Goal: Information Seeking & Learning: Learn about a topic

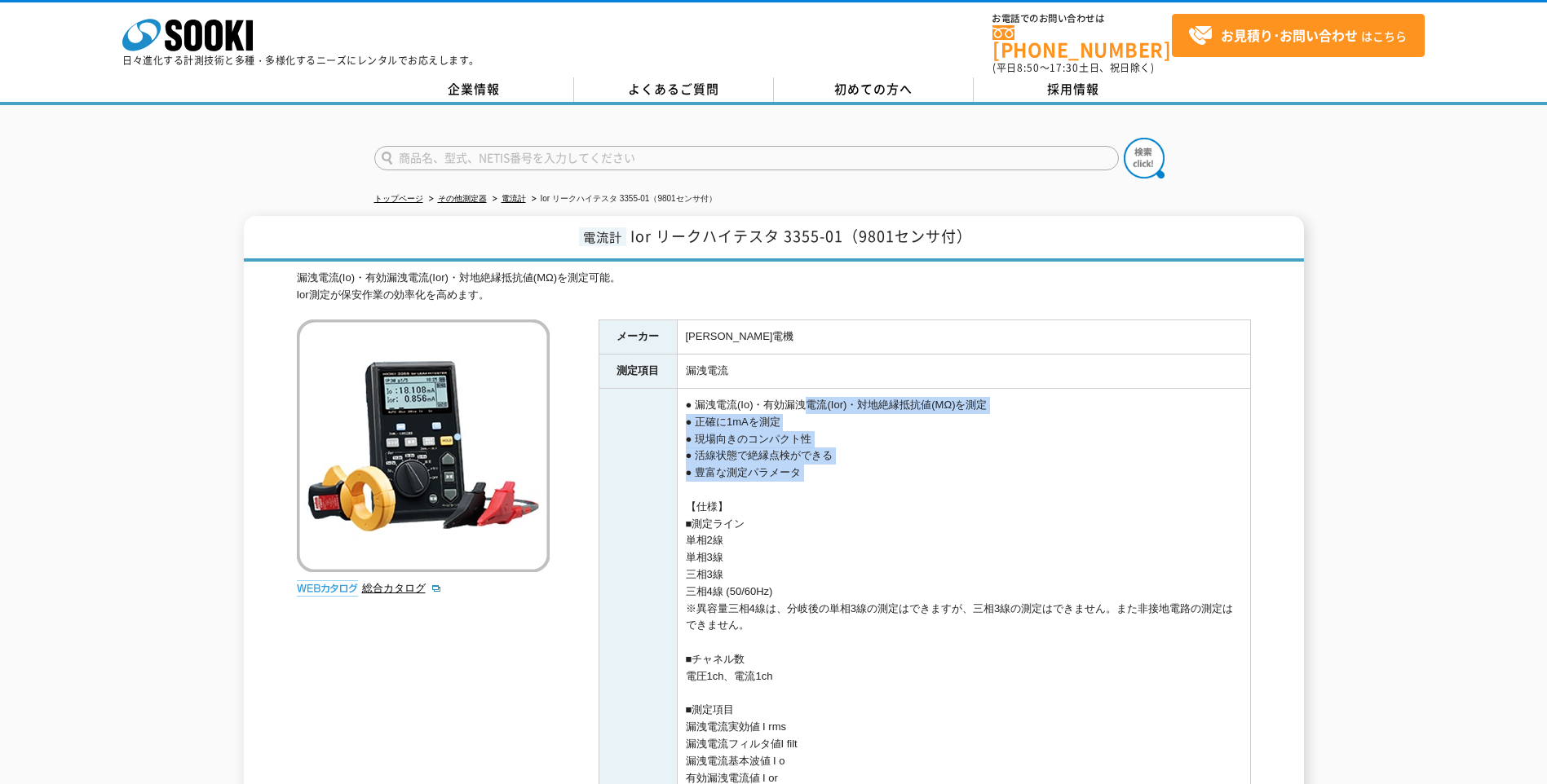
drag, startPoint x: 0, startPoint y: 0, endPoint x: 828, endPoint y: 476, distance: 955.1
drag, startPoint x: 815, startPoint y: 474, endPoint x: 762, endPoint y: 388, distance: 101.0
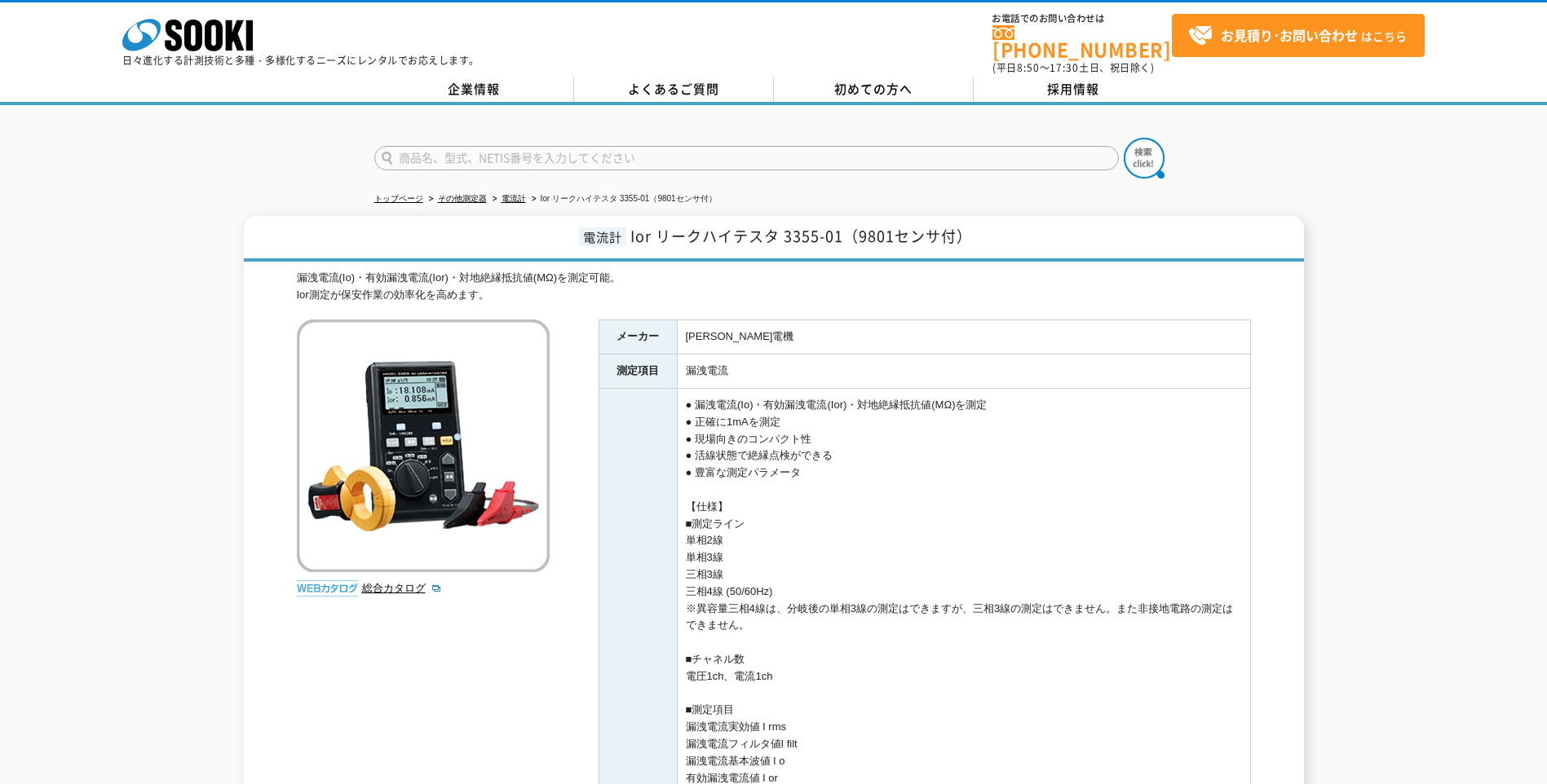
drag, startPoint x: 712, startPoint y: 376, endPoint x: 808, endPoint y: 465, distance: 130.9
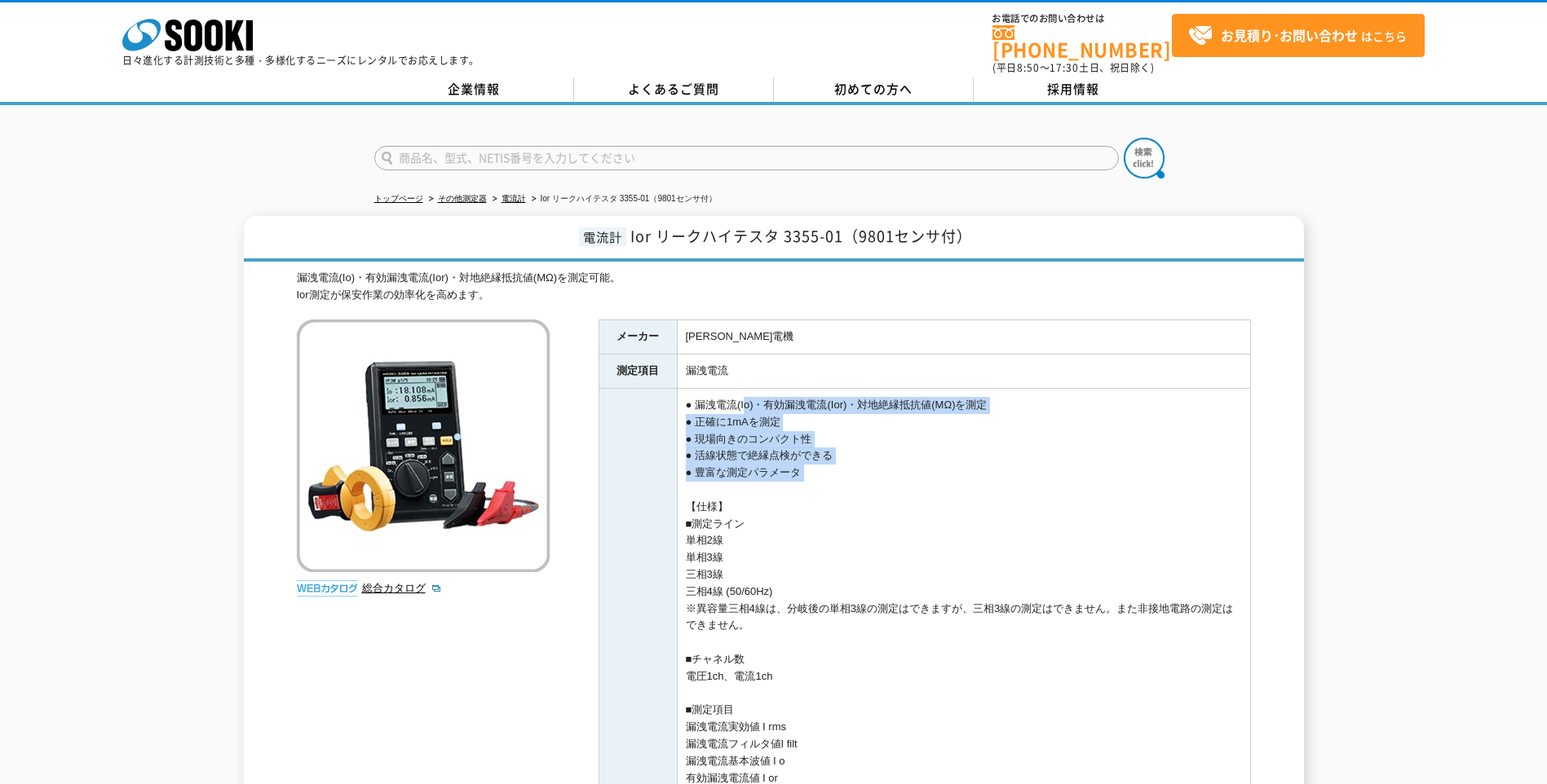
drag, startPoint x: 819, startPoint y: 476, endPoint x: 748, endPoint y: 397, distance: 106.2
drag, startPoint x: 753, startPoint y: 412, endPoint x: 812, endPoint y: 485, distance: 93.9
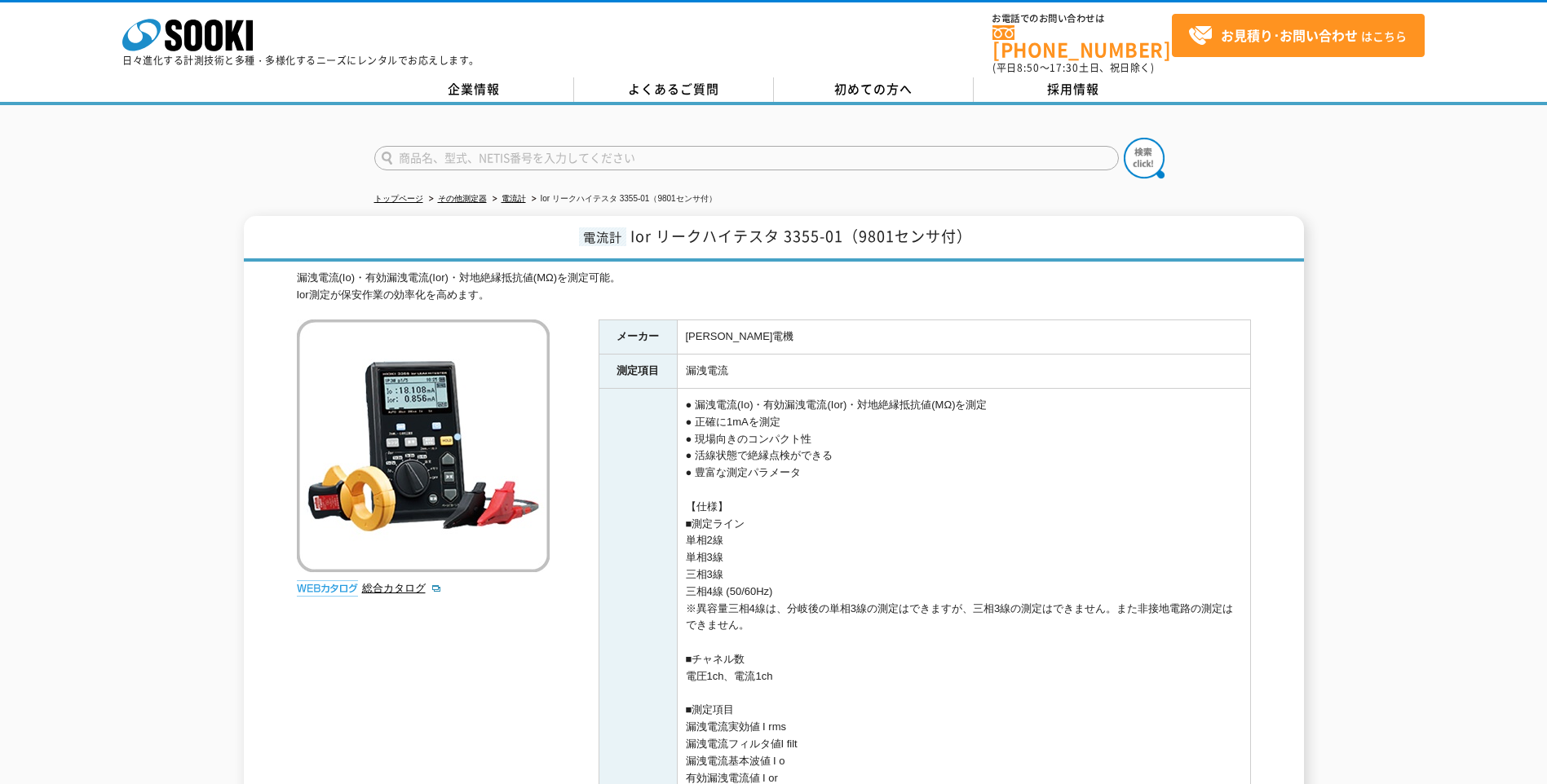
scroll to position [245, 0]
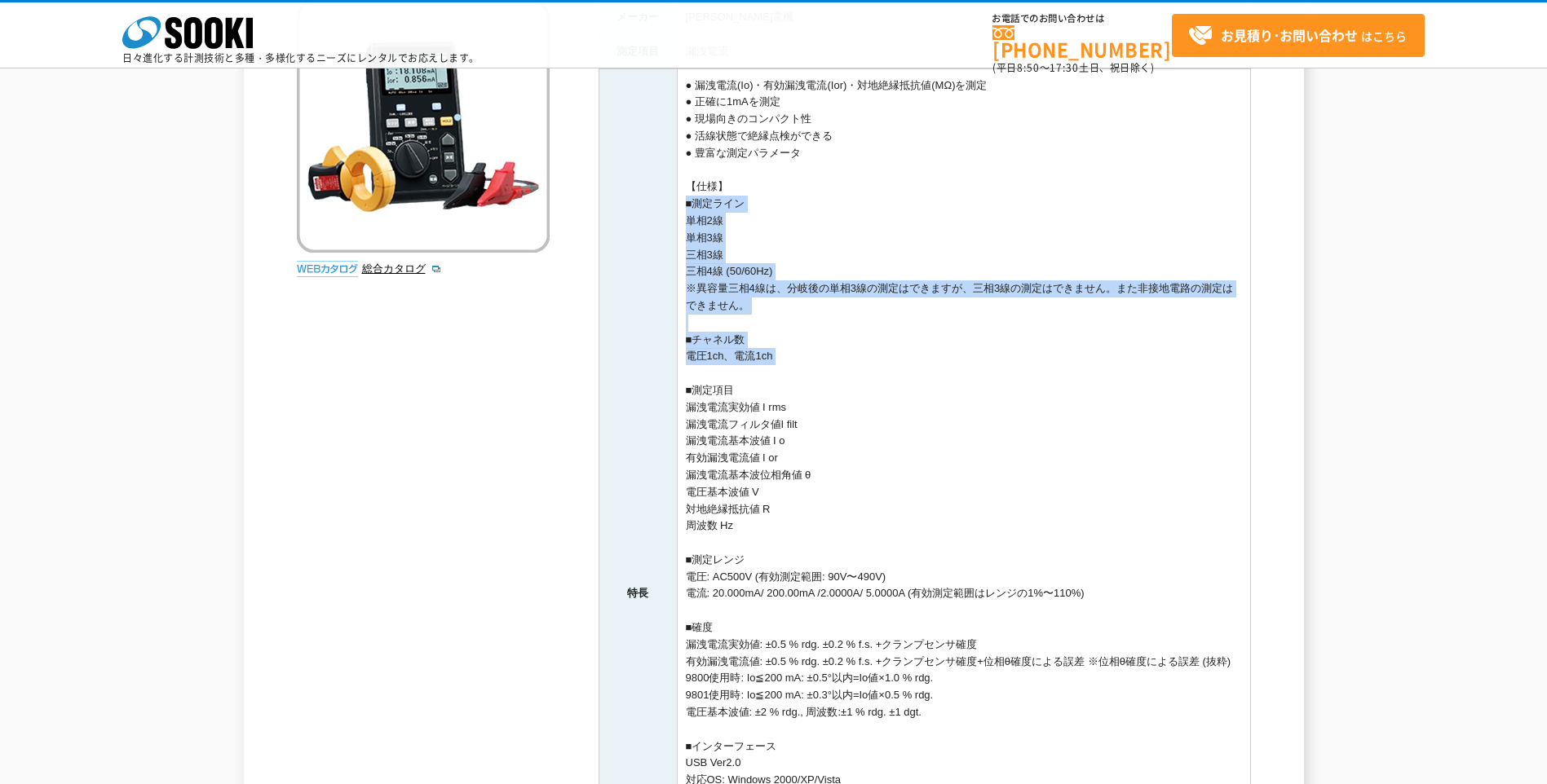
drag, startPoint x: 845, startPoint y: 368, endPoint x: 806, endPoint y: 186, distance: 186.1
click at [806, 186] on td "● 漏洩電流(Io)・有効漏洩電流(Ior)・対地絶縁抵抗値(MΩ)を測定 ● 正確に1mAを測定 ● 現場向きのコンパクト性 ● 活線状態で絶縁点検ができる…" at bounding box center [963, 594] width 573 height 1052
click at [806, 186] on td "● 漏洩電流(Io)・有効漏洩電流(Ior)・対地絶縁抵抗値(MΩ)を測定 ● 正確に1mAを測定 ● 現場向きのコンパクト性 ● 活線状態で絶縁点検ができる…" at bounding box center [963, 594] width 573 height 1052
drag, startPoint x: 806, startPoint y: 185, endPoint x: 828, endPoint y: 383, distance: 199.2
click at [828, 383] on td "● 漏洩電流(Io)・有効漏洩電流(Ior)・対地絶縁抵抗値(MΩ)を測定 ● 正確に1mAを測定 ● 現場向きのコンパクト性 ● 活線状態で絶縁点検ができる…" at bounding box center [963, 594] width 573 height 1052
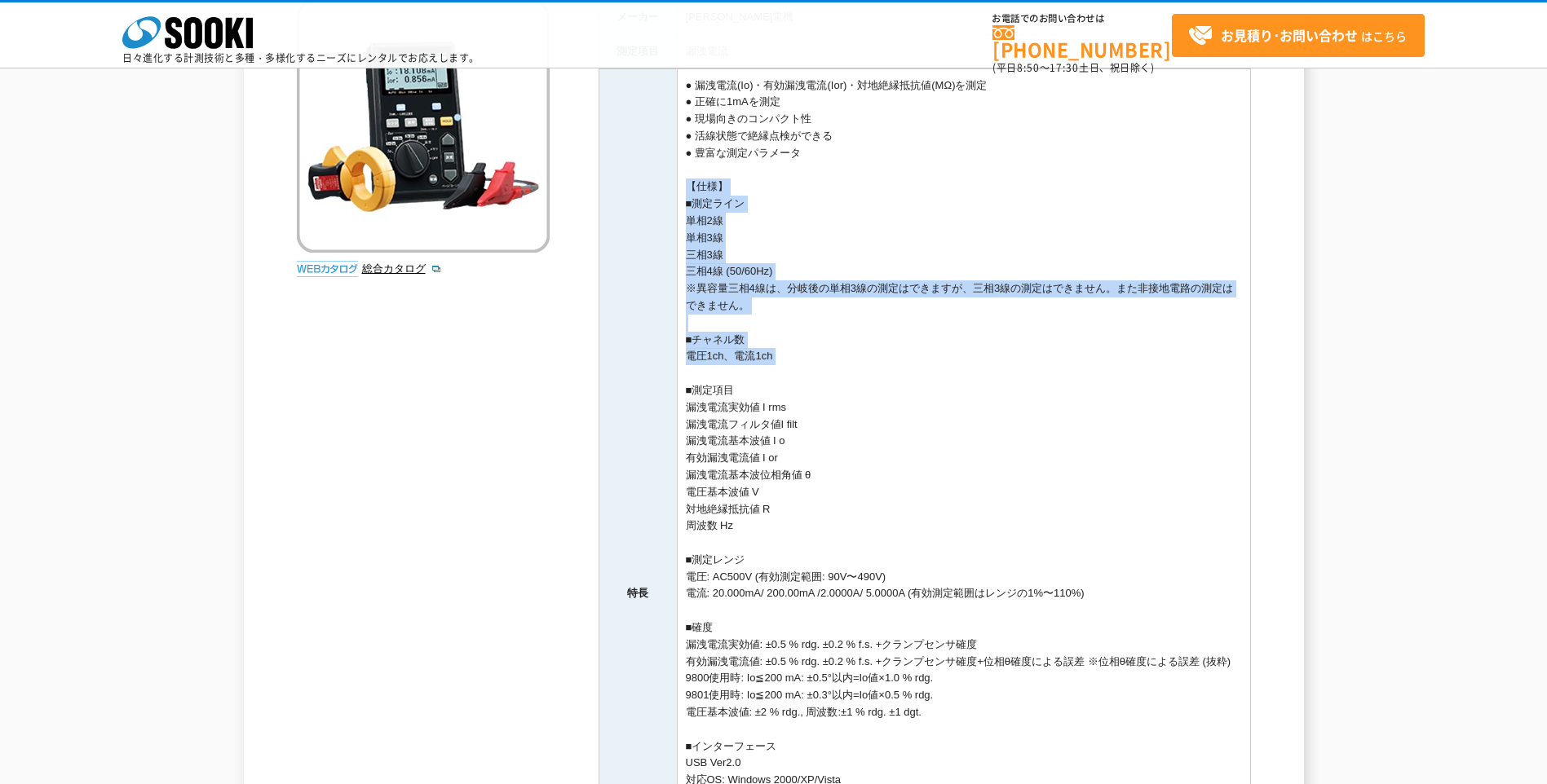
click at [828, 383] on td "● 漏洩電流(Io)・有効漏洩電流(Ior)・対地絶縁抵抗値(MΩ)を測定 ● 正確に1mAを測定 ● 現場向きのコンパクト性 ● 活線状態で絶縁点検ができる…" at bounding box center [963, 594] width 573 height 1052
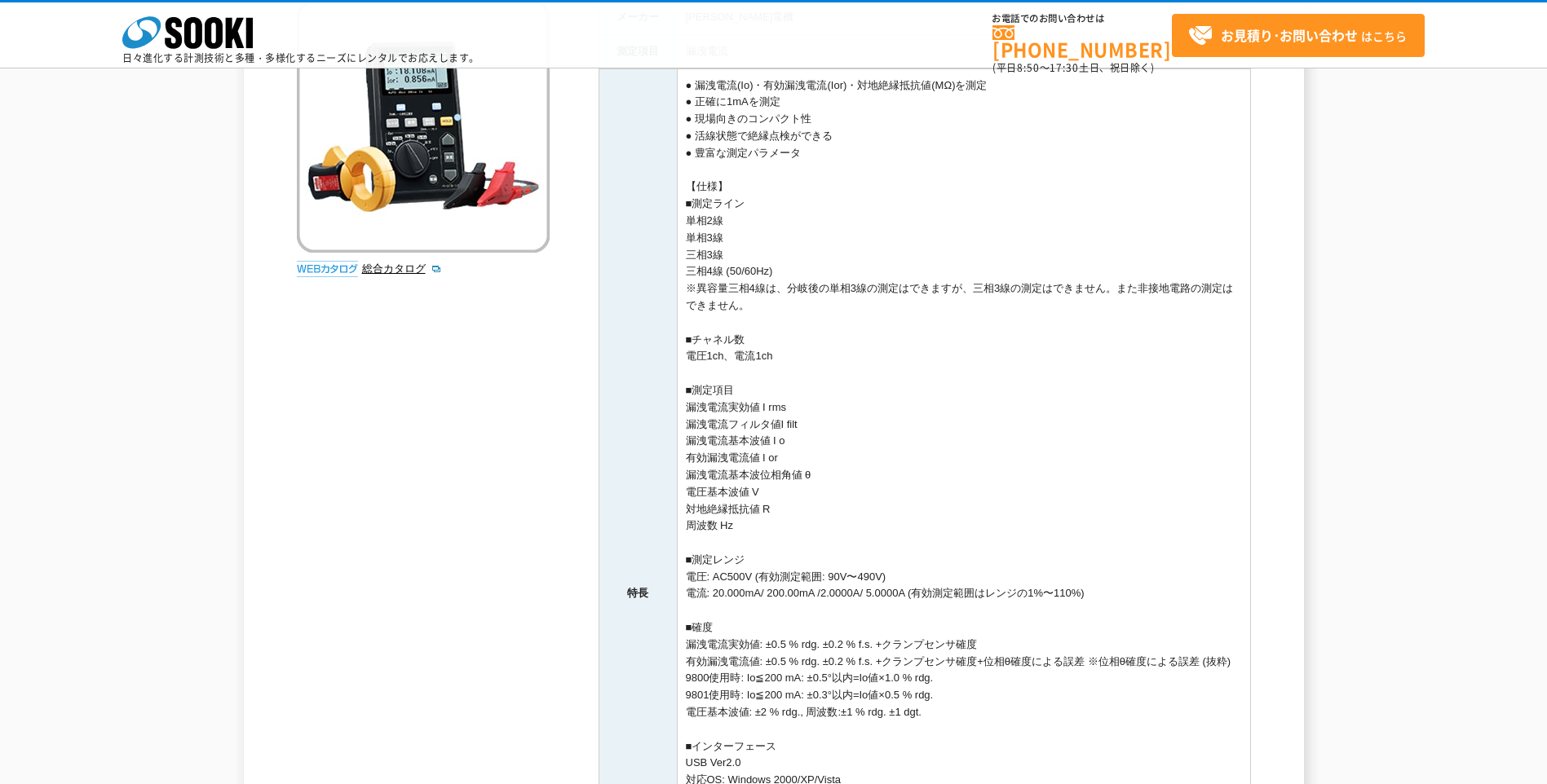
drag, startPoint x: 828, startPoint y: 383, endPoint x: 839, endPoint y: 536, distance: 153.4
click at [839, 536] on td "● 漏洩電流(Io)・有効漏洩電流(Ior)・対地絶縁抵抗値(MΩ)を測定 ● 正確に1mAを測定 ● 現場向きのコンパクト性 ● 活線状態で絶縁点検ができる…" at bounding box center [963, 594] width 573 height 1052
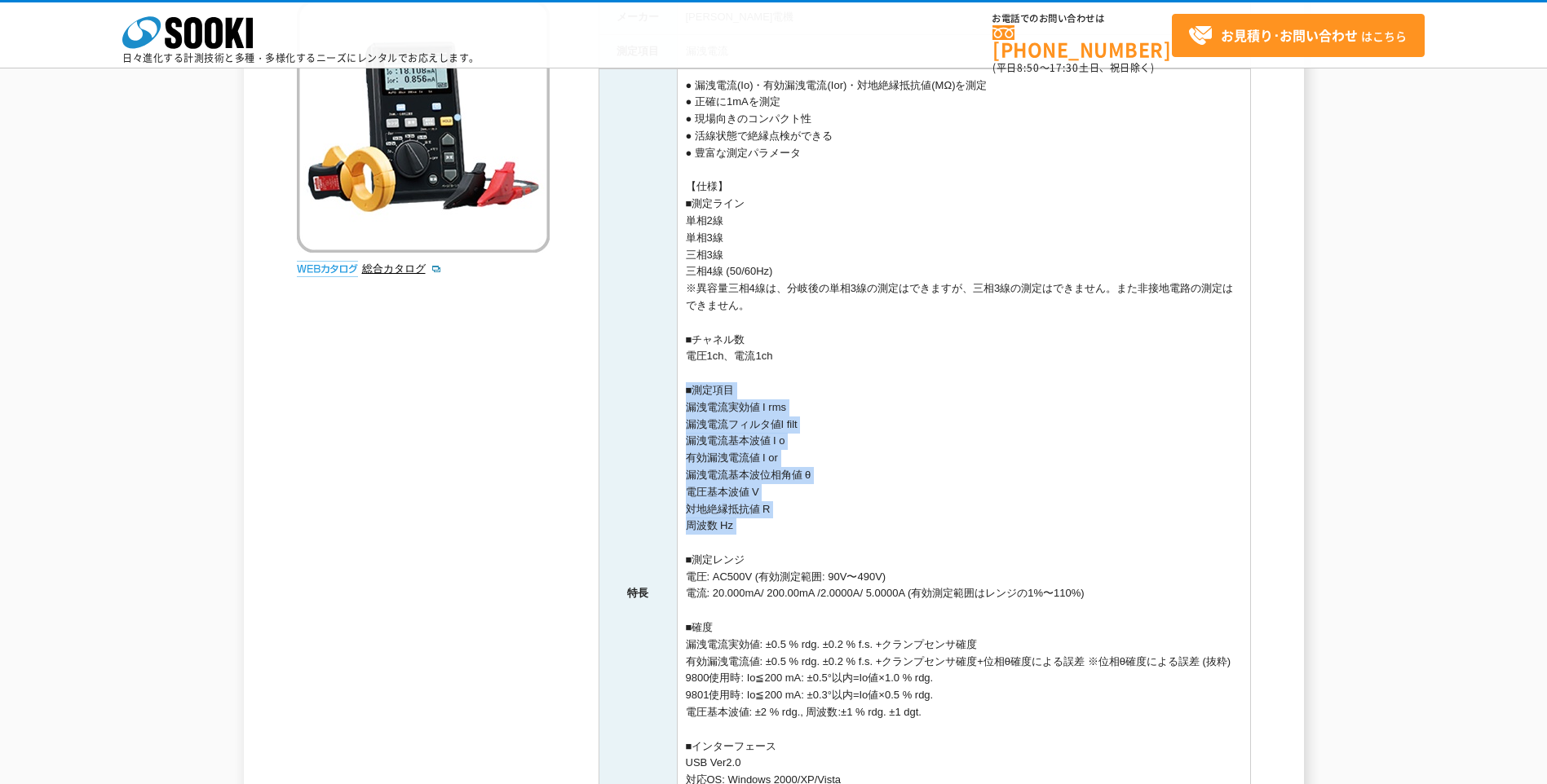
click at [839, 536] on td "● 漏洩電流(Io)・有効漏洩電流(Ior)・対地絶縁抵抗値(MΩ)を測定 ● 正確に1mAを測定 ● 現場向きのコンパクト性 ● 活線状態で絶縁点検ができる…" at bounding box center [963, 594] width 573 height 1052
drag, startPoint x: 841, startPoint y: 535, endPoint x: 834, endPoint y: 343, distance: 192.1
click at [834, 343] on td "● 漏洩電流(Io)・有効漏洩電流(Ior)・対地絶縁抵抗値(MΩ)を測定 ● 正確に1mAを測定 ● 現場向きのコンパクト性 ● 活線状態で絶縁点検ができる…" at bounding box center [963, 594] width 573 height 1052
click at [834, 342] on td "● 漏洩電流(Io)・有効漏洩電流(Ior)・対地絶縁抵抗値(MΩ)を測定 ● 正確に1mAを測定 ● 現場向きのコンパクト性 ● 活線状態で絶縁点検ができる…" at bounding box center [963, 594] width 573 height 1052
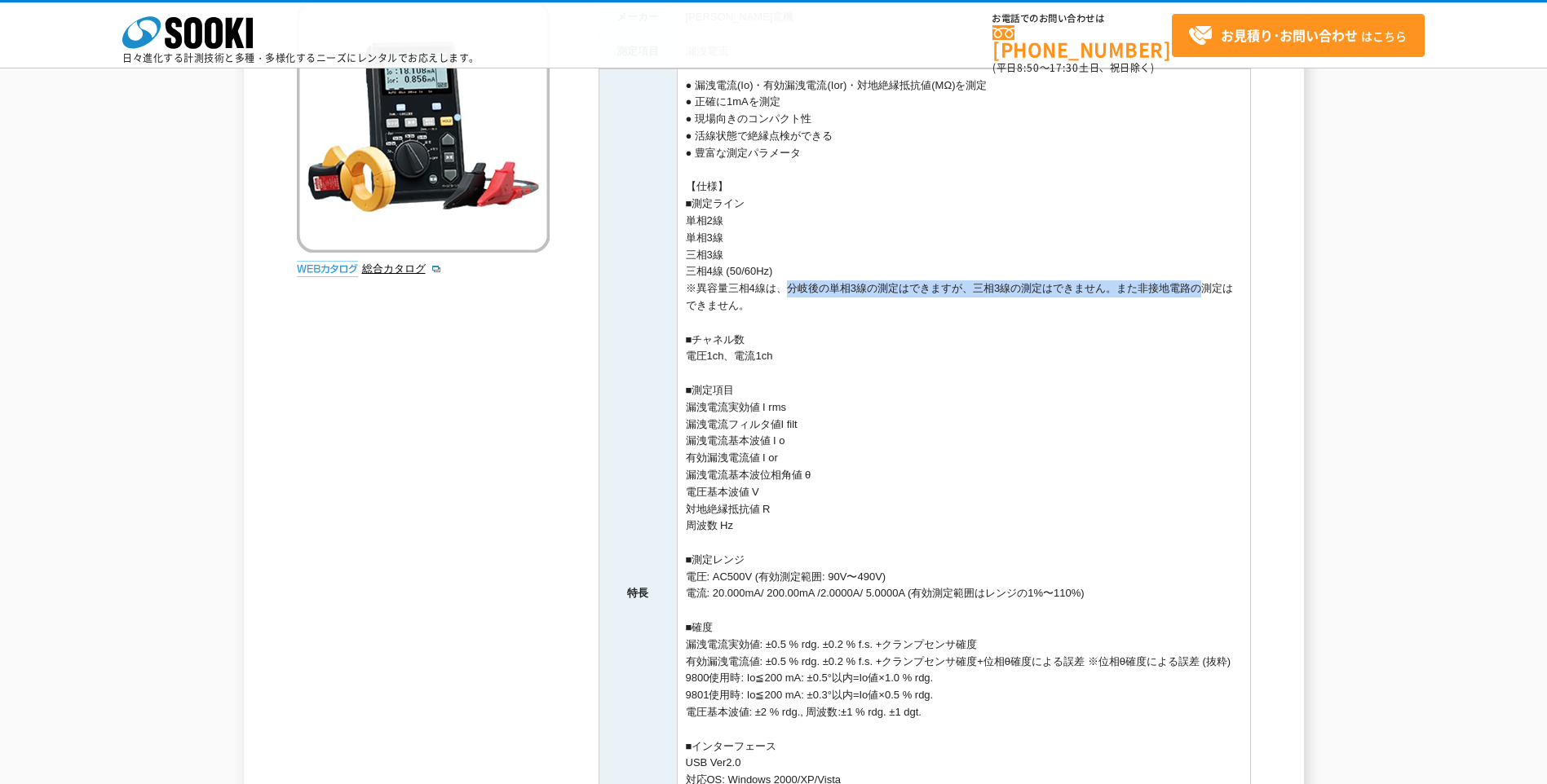
drag, startPoint x: 782, startPoint y: 290, endPoint x: 1190, endPoint y: 286, distance: 408.0
click at [1190, 286] on td "● 漏洩電流(Io)・有効漏洩電流(Ior)・対地絶縁抵抗値(MΩ)を測定 ● 正確に1mAを測定 ● 現場向きのコンパクト性 ● 活線状態で絶縁点検ができる…" at bounding box center [963, 594] width 573 height 1052
drag, startPoint x: 1190, startPoint y: 286, endPoint x: 939, endPoint y: 341, distance: 257.0
click at [990, 341] on td "● 漏洩電流(Io)・有効漏洩電流(Ior)・対地絶縁抵抗値(MΩ)を測定 ● 正確に1mAを測定 ● 現場向きのコンパクト性 ● 活線状態で絶縁点検ができる…" at bounding box center [963, 594] width 573 height 1052
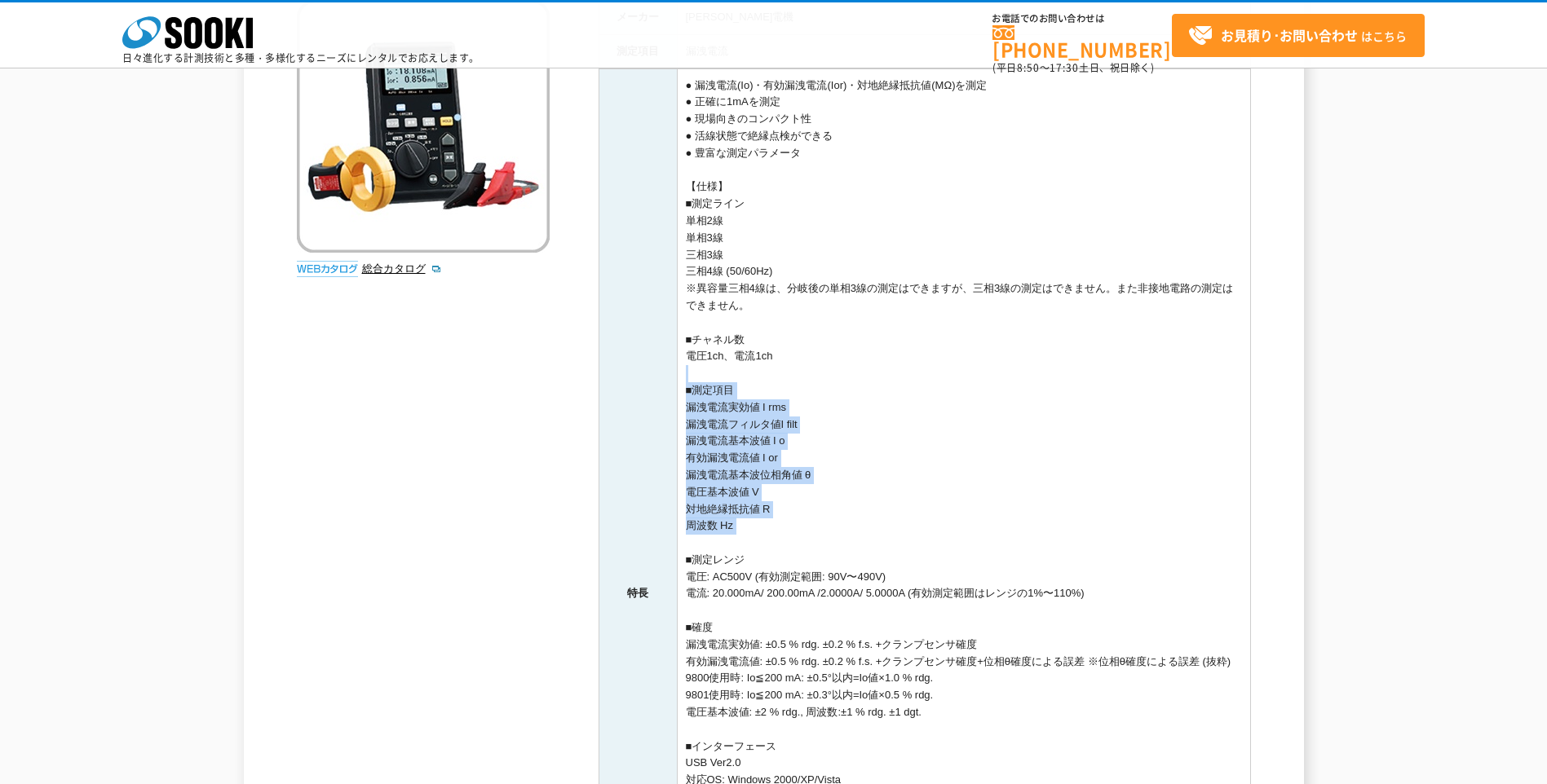
drag, startPoint x: 827, startPoint y: 377, endPoint x: 865, endPoint y: 552, distance: 179.1
click at [865, 552] on td "● 漏洩電流(Io)・有効漏洩電流(Ior)・対地絶縁抵抗値(MΩ)を測定 ● 正確に1mAを測定 ● 現場向きのコンパクト性 ● 活線状態で絶縁点検ができる…" at bounding box center [963, 594] width 573 height 1052
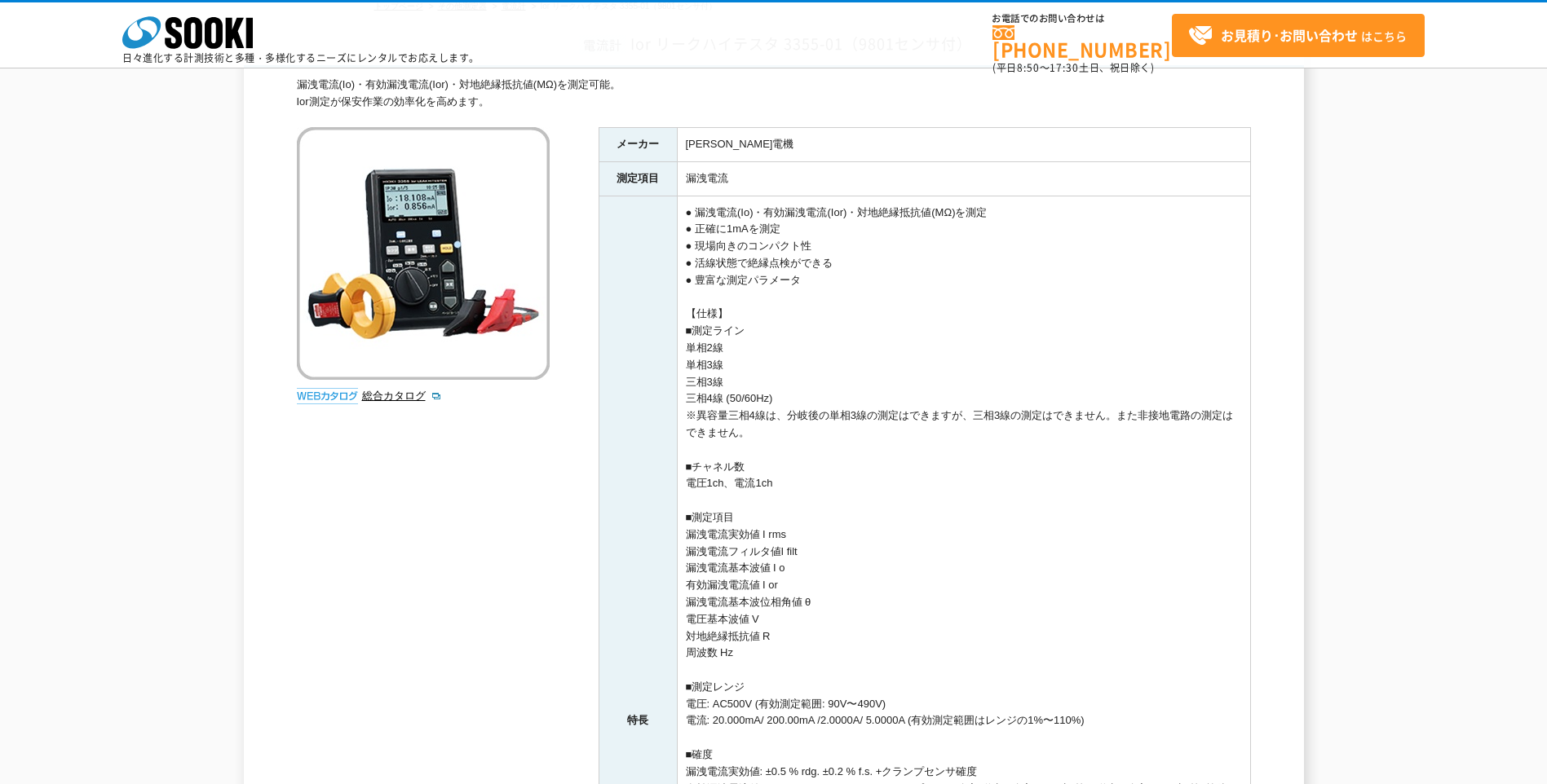
scroll to position [0, 0]
